Goal: Task Accomplishment & Management: Manage account settings

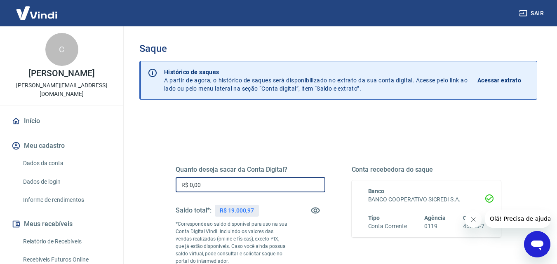
click at [256, 181] on input "R$ 0,00" at bounding box center [251, 184] width 150 height 15
click at [252, 187] on input "R$ 0,00" at bounding box center [251, 184] width 150 height 15
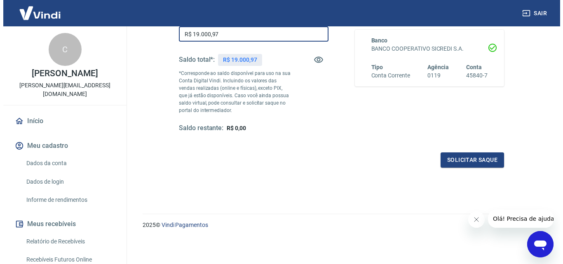
scroll to position [92, 0]
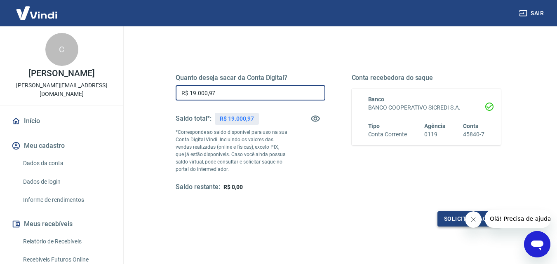
type input "R$ 19.000,97"
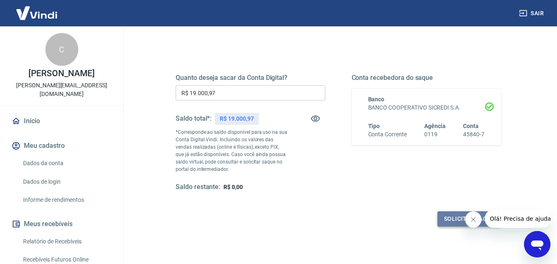
click at [448, 214] on button "Solicitar saque" at bounding box center [470, 219] width 64 height 15
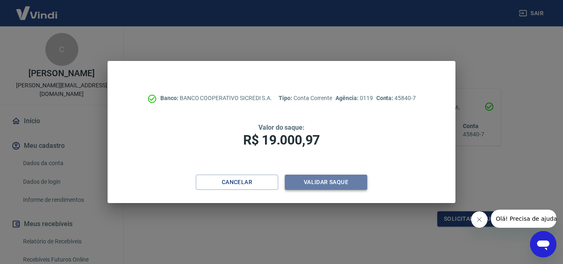
click at [306, 184] on button "Validar saque" at bounding box center [326, 182] width 82 height 15
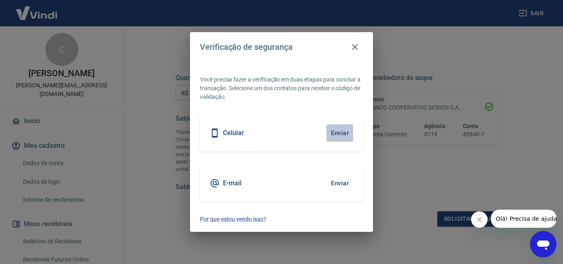
click at [334, 133] on button "Enviar" at bounding box center [340, 133] width 27 height 17
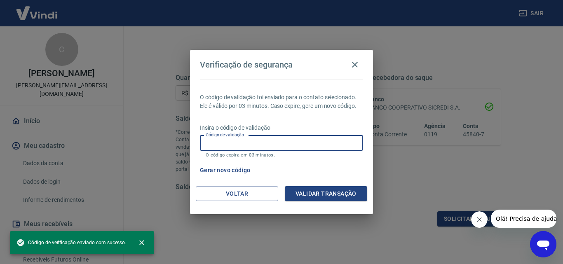
click at [320, 147] on input "Código de validação" at bounding box center [281, 143] width 163 height 15
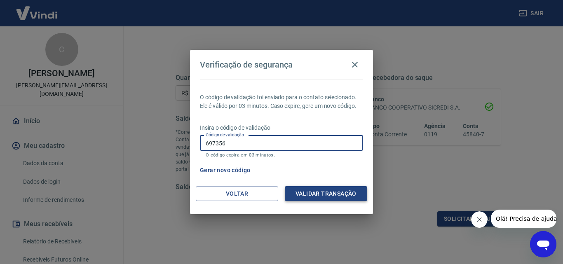
type input "697356"
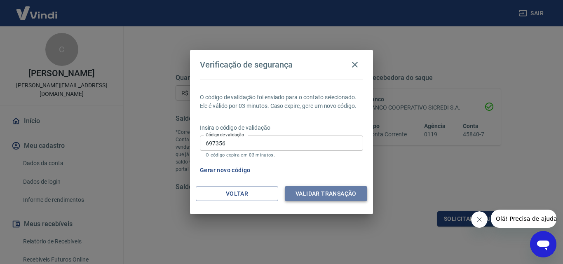
click at [323, 194] on button "Validar transação" at bounding box center [326, 193] width 82 height 15
